Goal: Book appointment/travel/reservation

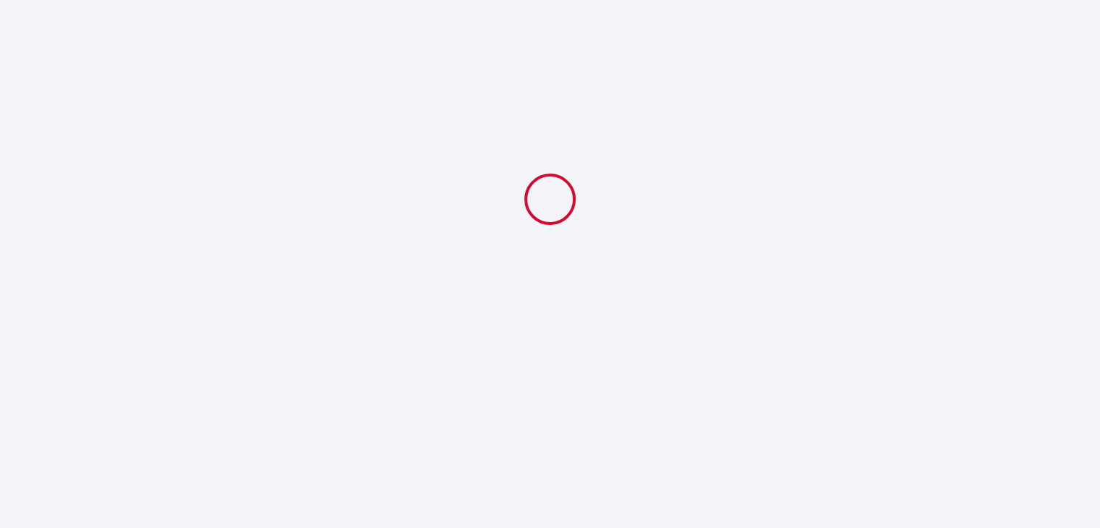
select select
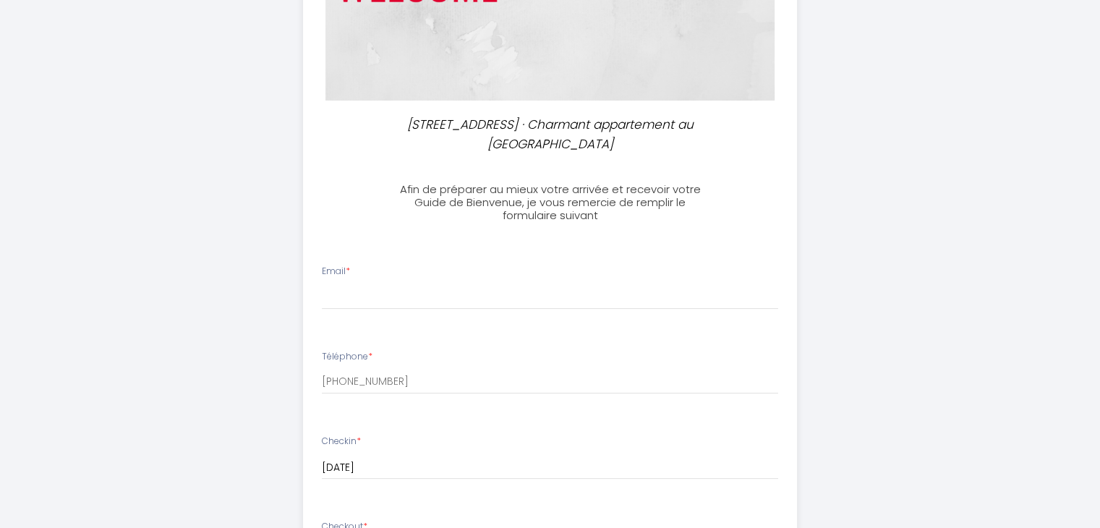
scroll to position [252, 0]
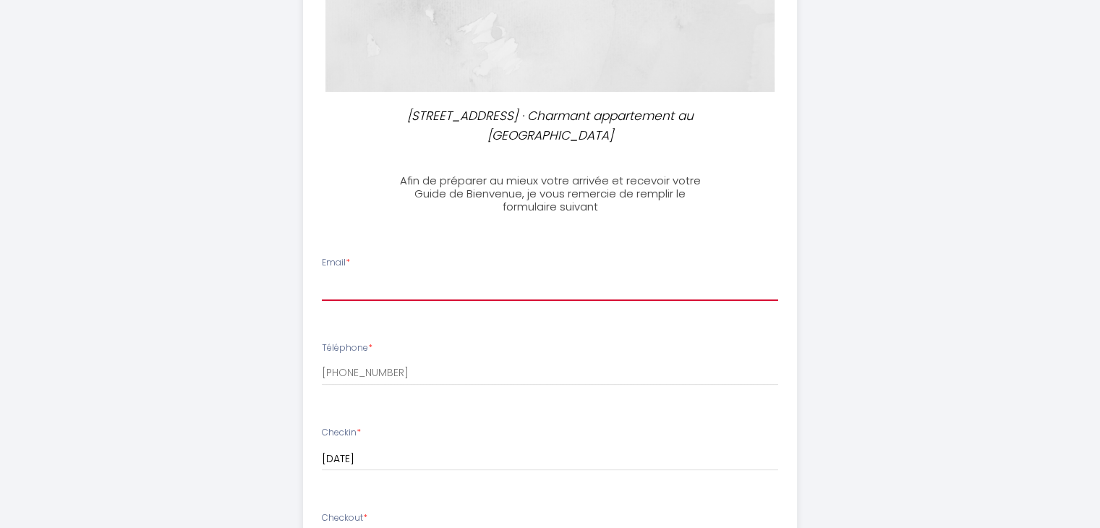
click at [337, 293] on input "Email *" at bounding box center [550, 288] width 456 height 26
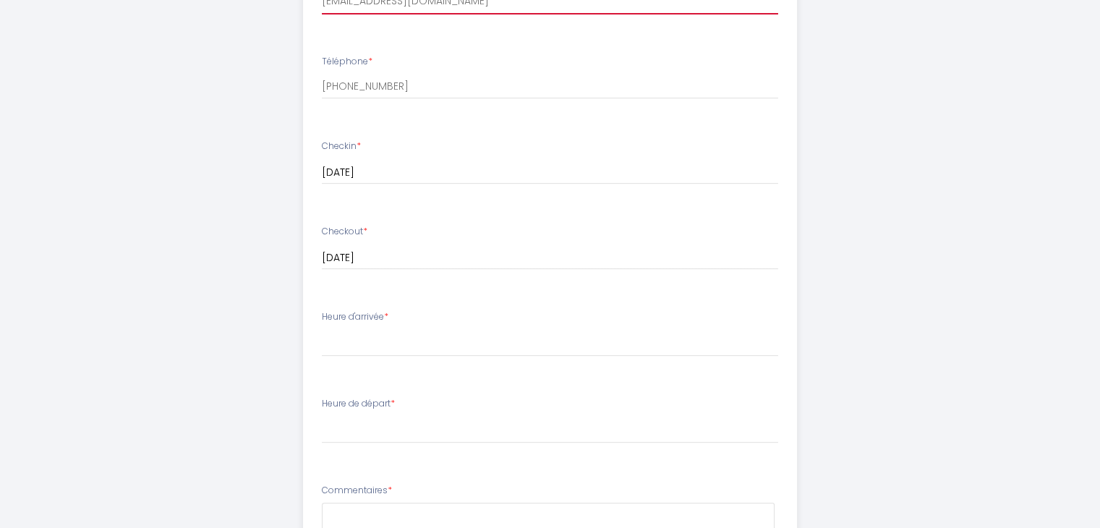
scroll to position [544, 0]
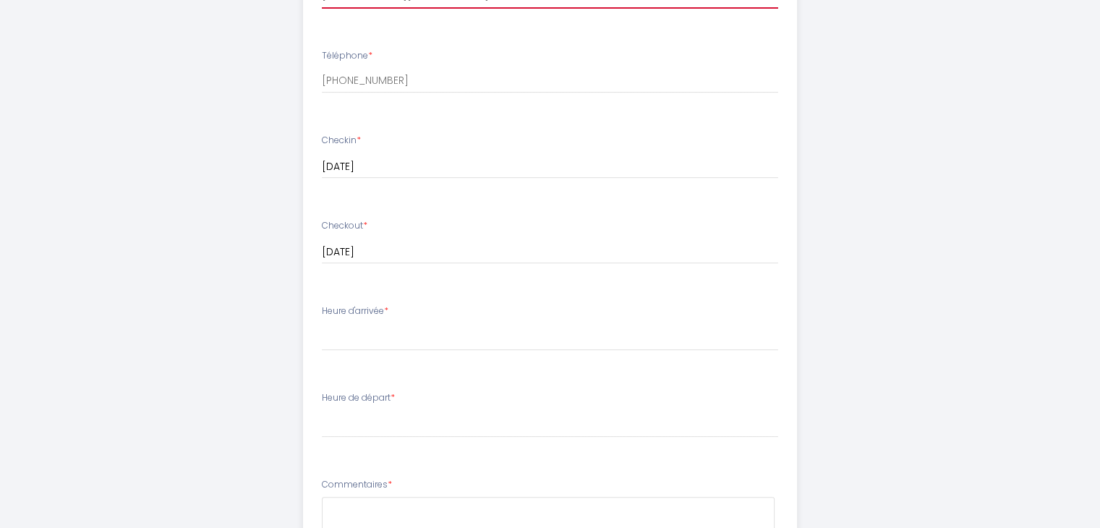
type input "[EMAIL_ADDRESS][DOMAIN_NAME]"
click at [332, 319] on div "Heure d'arrivée * 16:00 16:30 17:00 17:30 18:00 18:30 19:00 19:30 20:00 20:30 2…" at bounding box center [550, 327] width 456 height 46
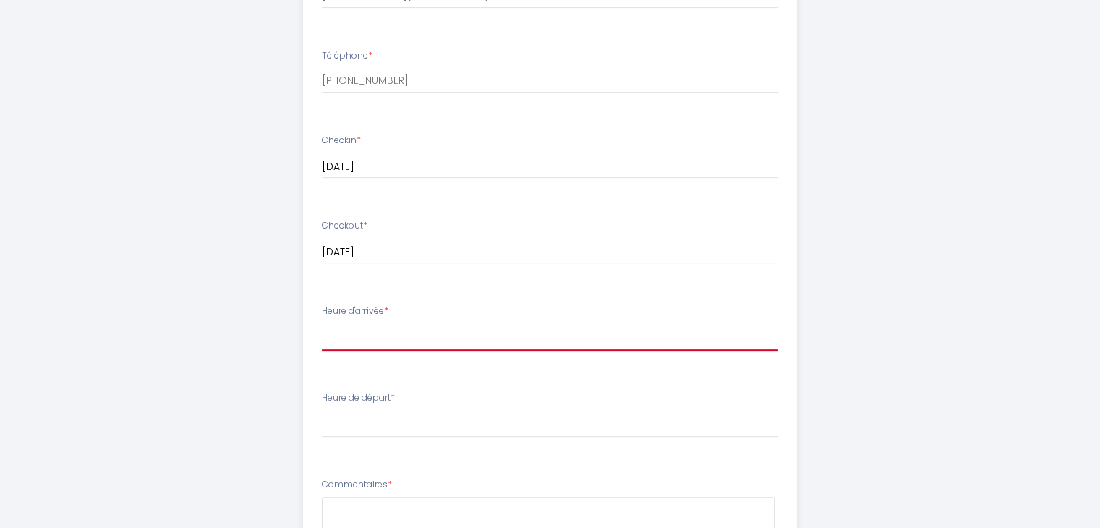
click at [339, 341] on select "16:00 16:30 17:00 17:30 18:00 18:30 19:00 19:30 20:00 20:30 21:00 21:30 22:00 2…" at bounding box center [550, 336] width 456 height 27
select select "23:00"
click at [322, 323] on select "16:00 16:30 17:00 17:30 18:00 18:30 19:00 19:30 20:00 20:30 21:00 21:30 22:00 2…" at bounding box center [550, 336] width 456 height 27
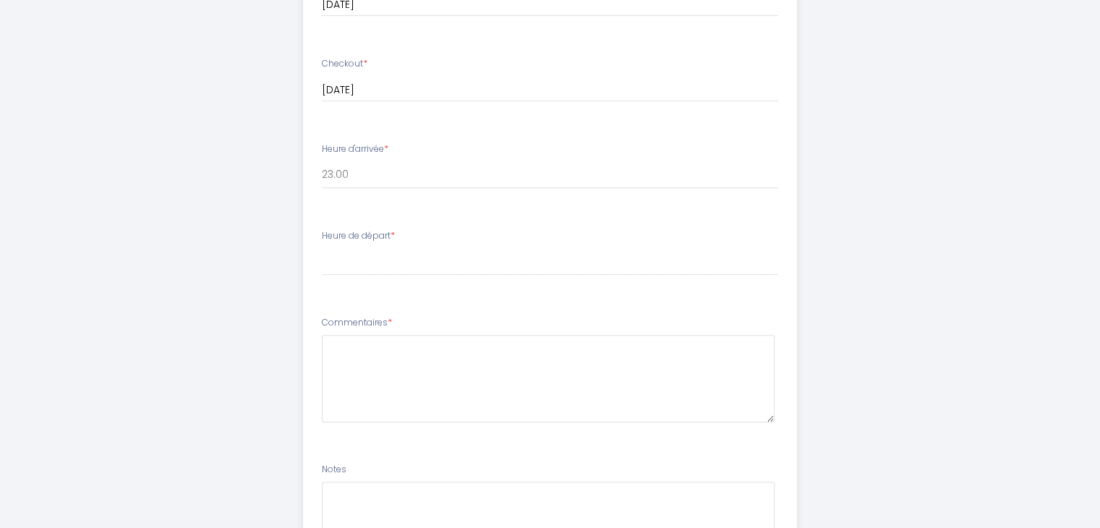
click at [337, 284] on li "Heure de départ * 00:00 00:30 01:00 01:30 02:00 02:30 03:00 03:30 04:00 04:30 0…" at bounding box center [550, 260] width 493 height 78
click at [334, 276] on li "Heure de départ * 00:00 00:30 01:00 01:30 02:00 02:30 03:00 03:30 04:00 04:30 0…" at bounding box center [550, 260] width 493 height 78
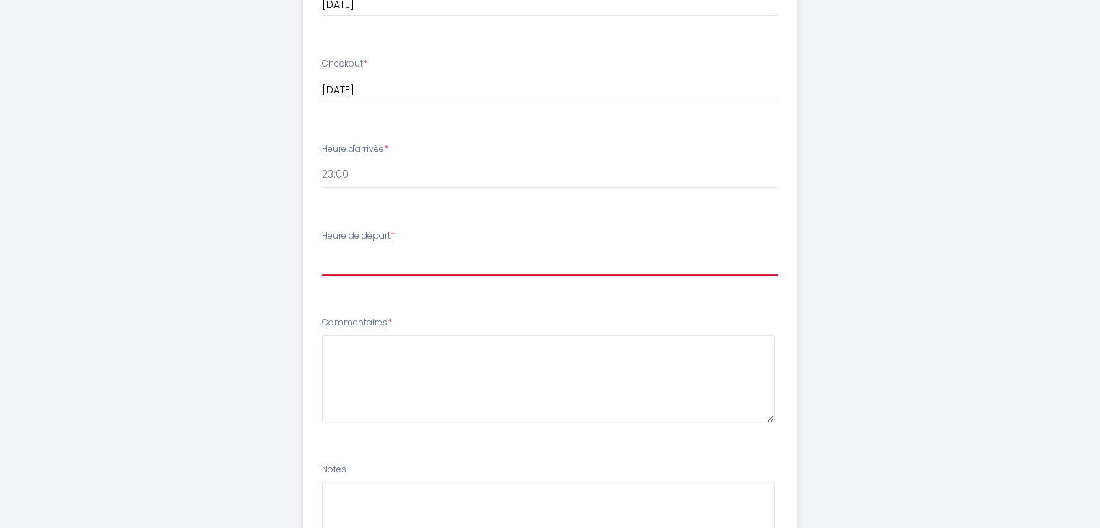
click at [333, 269] on select "00:00 00:30 01:00 01:30 02:00 02:30 03:00 03:30 04:00 04:30 05:00 05:30 06:00 0…" at bounding box center [550, 261] width 456 height 27
select select "11:00"
click at [322, 248] on select "00:00 00:30 01:00 01:30 02:00 02:30 03:00 03:30 04:00 04:30 05:00 05:30 06:00 0…" at bounding box center [550, 261] width 456 height 27
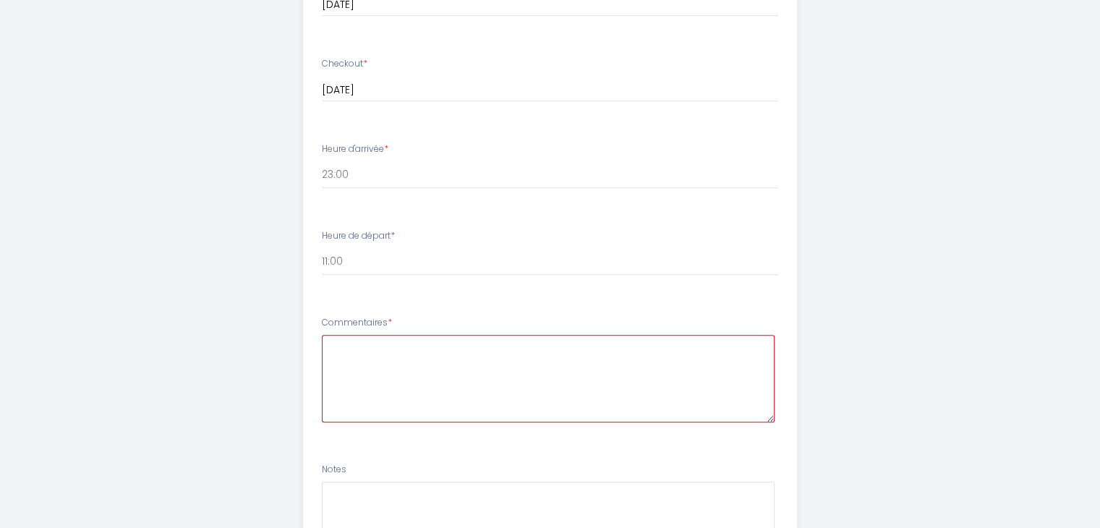
click at [367, 364] on textarea at bounding box center [548, 379] width 453 height 88
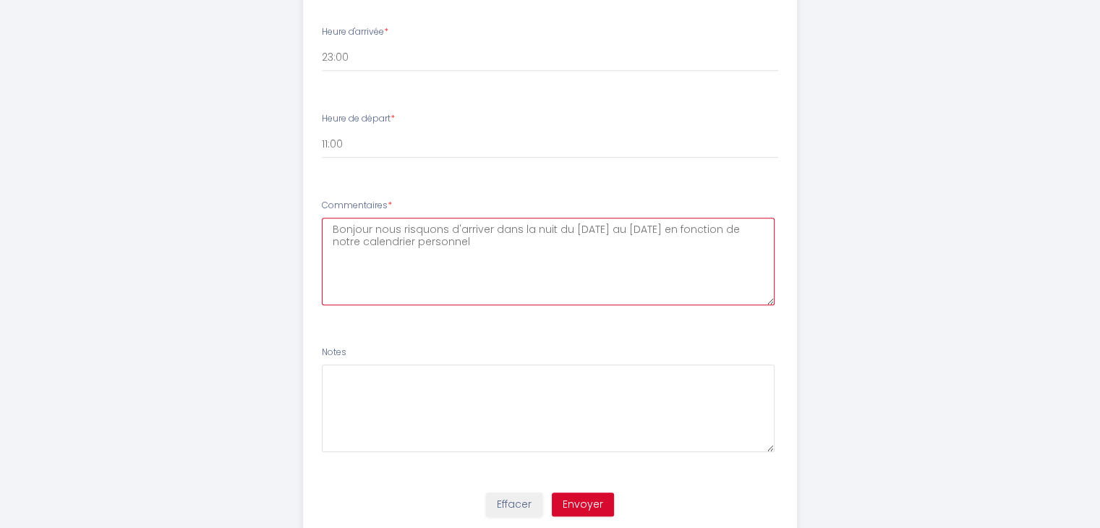
scroll to position [869, 0]
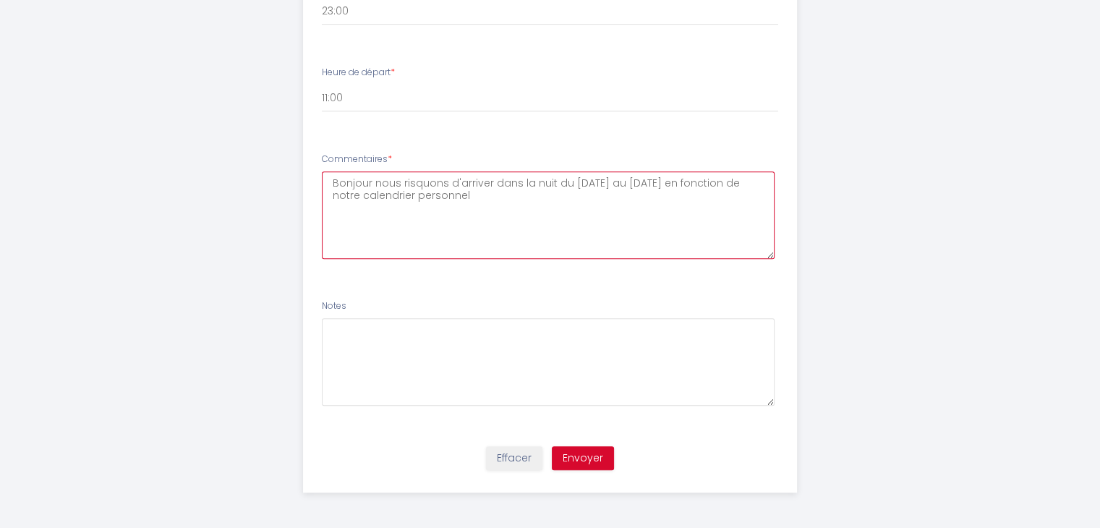
type textarea "Bonjour nous risquons d'arriver dans la nuit du [DATE] au [DATE] en fonction de…"
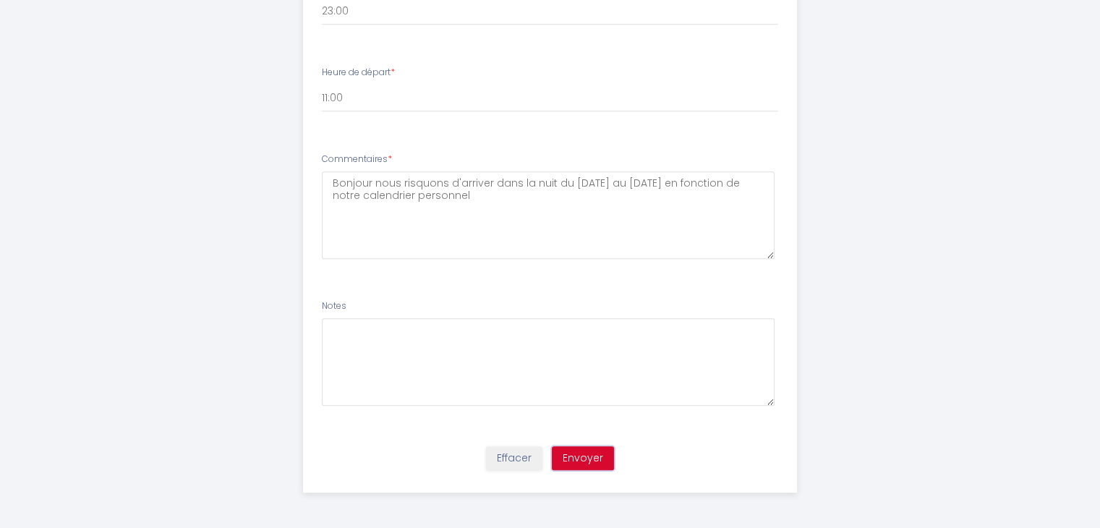
click at [587, 464] on button "Envoyer" at bounding box center [583, 458] width 62 height 25
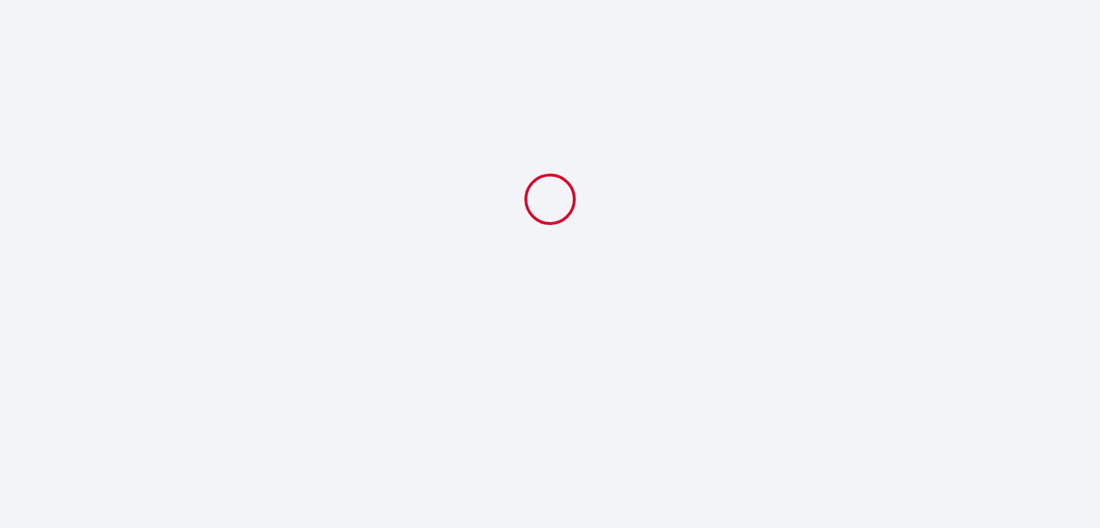
select select "23:00"
select select "11:00"
